Goal: Task Accomplishment & Management: Use online tool/utility

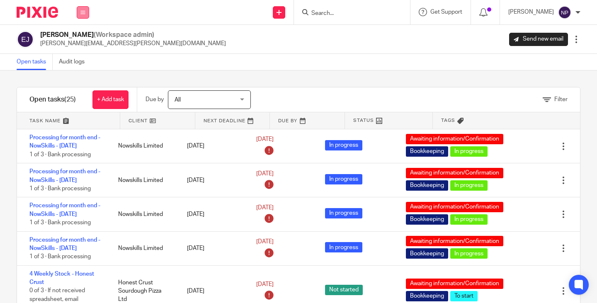
click at [82, 14] on icon at bounding box center [82, 12] width 5 height 5
click at [78, 76] on link "Team" at bounding box center [79, 75] width 15 height 6
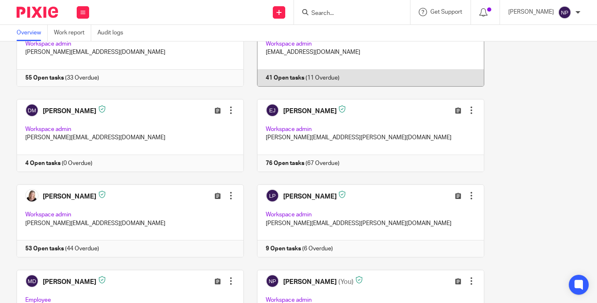
scroll to position [415, 0]
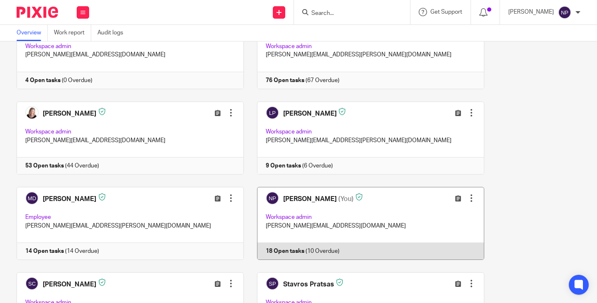
click at [298, 200] on link at bounding box center [364, 223] width 240 height 73
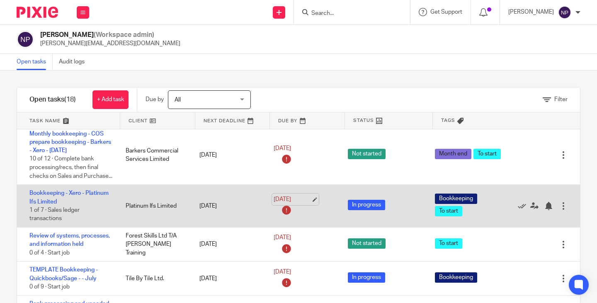
scroll to position [249, 0]
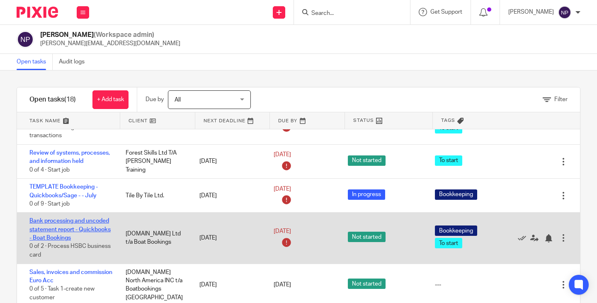
click at [62, 237] on link "Bank processing and uncoded statement report - Quickbooks - Boat Bookings" at bounding box center [69, 229] width 81 height 23
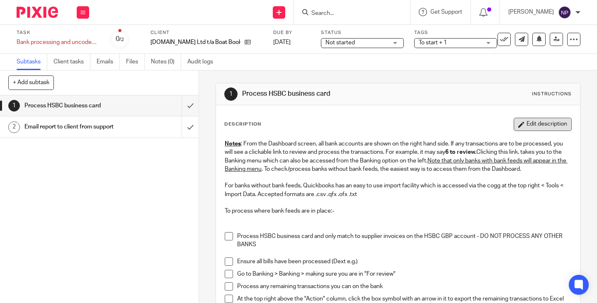
click at [532, 124] on button "Edit description" at bounding box center [543, 124] width 58 height 13
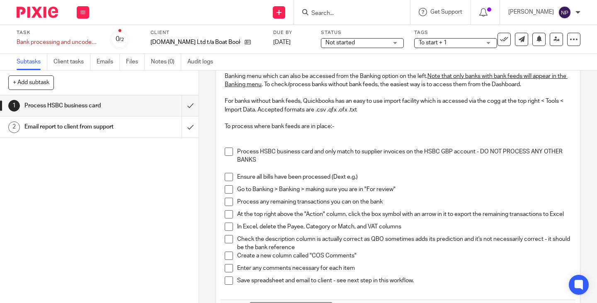
scroll to position [83, 0]
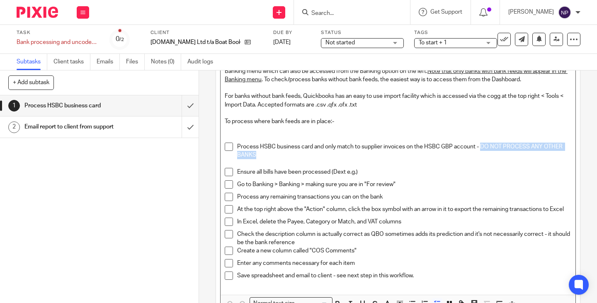
drag, startPoint x: 487, startPoint y: 147, endPoint x: 545, endPoint y: 151, distance: 57.3
click at [545, 151] on p "Process HSBC business card and only match to supplier invoices on the HSBC GBP …" at bounding box center [404, 151] width 334 height 17
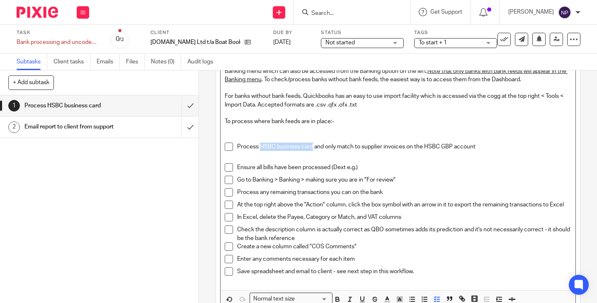
drag, startPoint x: 294, startPoint y: 148, endPoint x: 259, endPoint y: 148, distance: 35.6
click at [259, 148] on p "Process HSBC business card and only match to supplier invoices on the HSBC GBP …" at bounding box center [404, 147] width 334 height 8
drag, startPoint x: 463, startPoint y: 148, endPoint x: 398, endPoint y: 150, distance: 65.1
click at [398, 150] on p "Process all bank accounts and only match to supplier invoices on the HSBC GBP a…" at bounding box center [404, 147] width 334 height 8
click at [222, 158] on div "Notes : From the Dashboard screen, all bank accounts are shown on the right han…" at bounding box center [398, 168] width 355 height 244
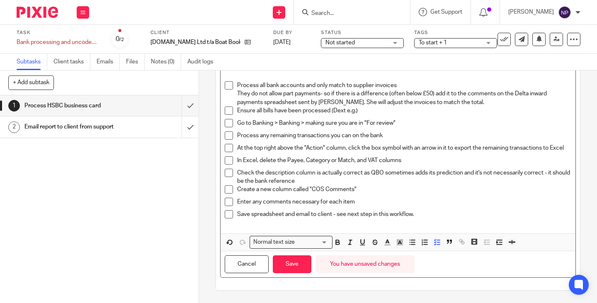
scroll to position [148, 0]
click at [293, 269] on button "Save" at bounding box center [292, 264] width 39 height 18
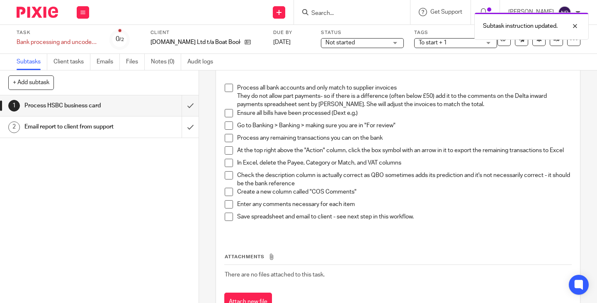
scroll to position [155, 0]
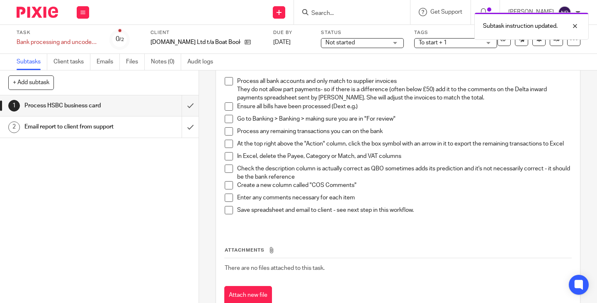
click at [112, 126] on h1 "Email report to client from support" at bounding box center [73, 127] width 99 height 12
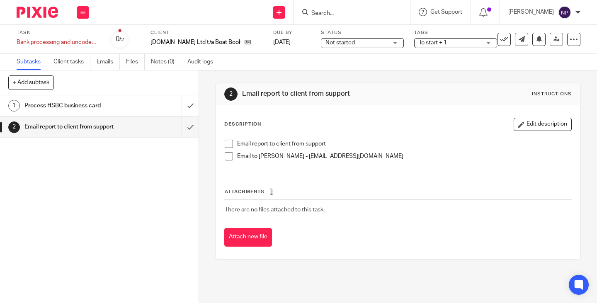
click at [336, 12] on input "Search" at bounding box center [347, 13] width 75 height 7
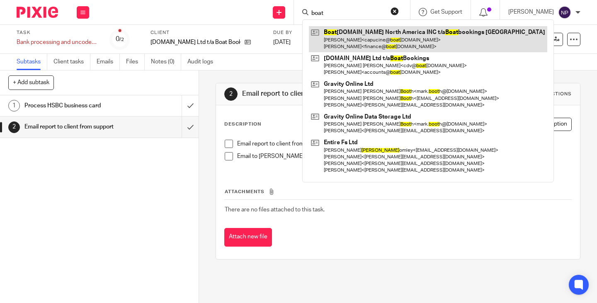
type input "boat"
click at [368, 41] on link at bounding box center [428, 39] width 238 height 26
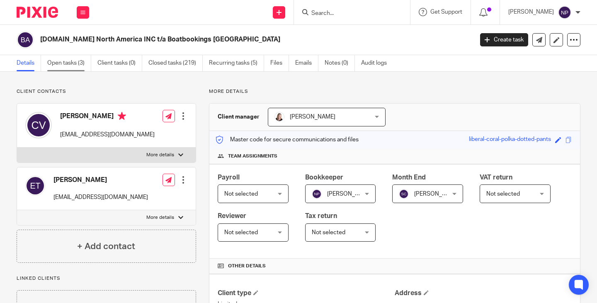
click at [65, 63] on link "Open tasks (3)" at bounding box center [69, 63] width 44 height 16
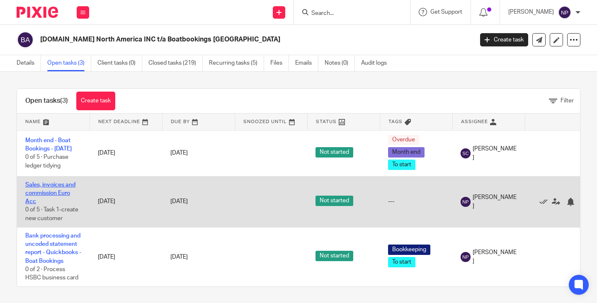
click at [47, 189] on link "Sales, invoices and commission Euro Acc" at bounding box center [50, 193] width 50 height 23
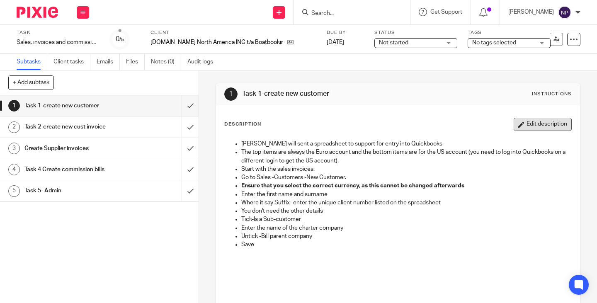
click at [540, 123] on button "Edit description" at bounding box center [543, 124] width 58 height 13
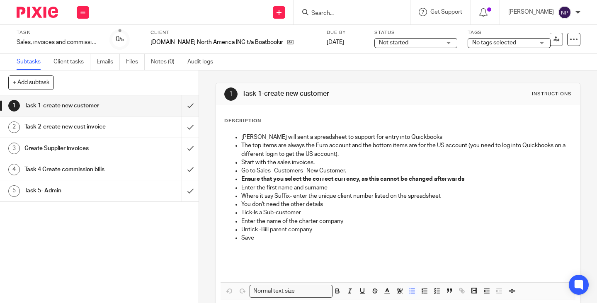
click at [435, 138] on p "Eimer will sent a spreadsheet to support for entry into Quickbooks" at bounding box center [406, 137] width 330 height 8
click at [333, 204] on p "You don't need the other details" at bounding box center [406, 204] width 330 height 8
click at [305, 204] on p "You don't need the other details" at bounding box center [406, 204] width 330 height 8
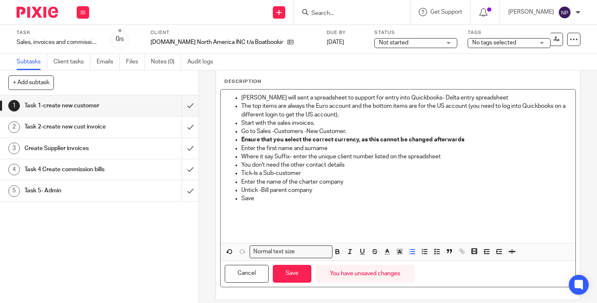
scroll to position [49, 0]
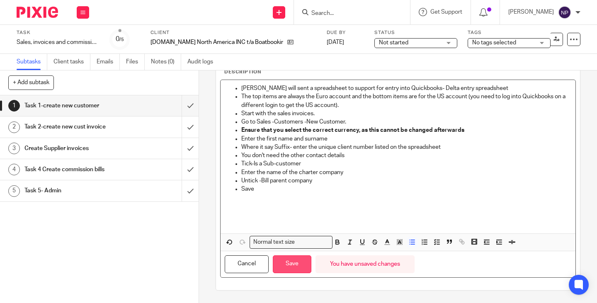
click at [294, 267] on button "Save" at bounding box center [292, 264] width 39 height 18
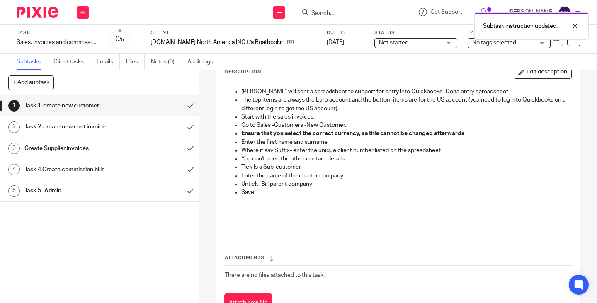
click at [73, 129] on h1 "Task 2-create new cust invoice" at bounding box center [73, 127] width 99 height 12
